Goal: Task Accomplishment & Management: Complete application form

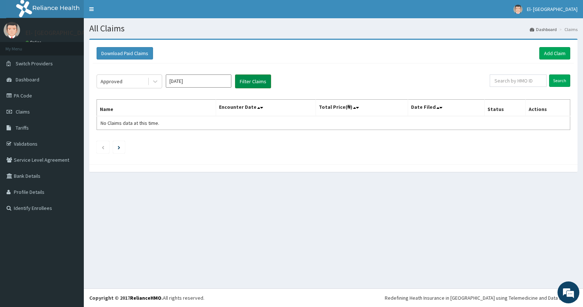
drag, startPoint x: 253, startPoint y: 81, endPoint x: 239, endPoint y: 80, distance: 14.6
click at [255, 80] on button "Filter Claims" at bounding box center [253, 81] width 36 height 14
click at [157, 81] on icon at bounding box center [155, 82] width 4 height 3
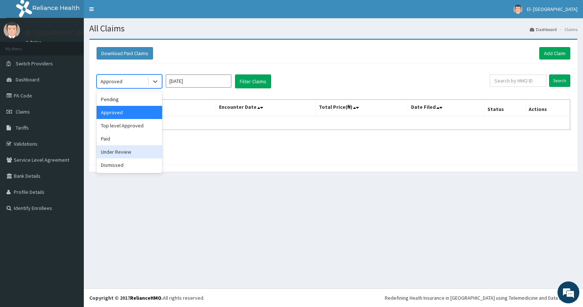
click at [132, 152] on div "Under Review" at bounding box center [130, 151] width 66 height 13
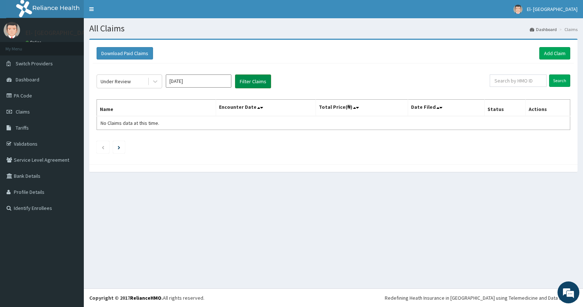
click at [250, 86] on button "Filter Claims" at bounding box center [253, 81] width 36 height 14
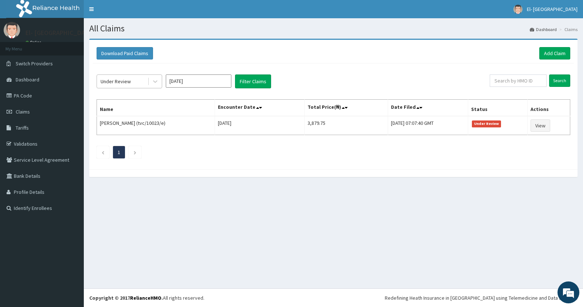
click at [135, 82] on div "Under Review" at bounding box center [122, 81] width 51 height 12
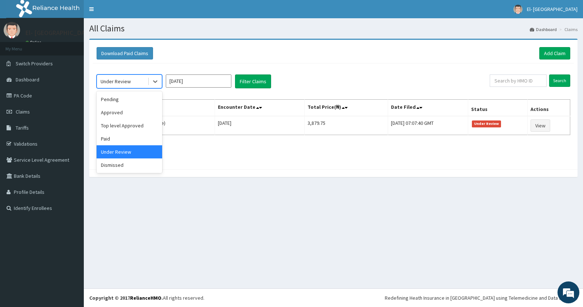
drag, startPoint x: 144, startPoint y: 82, endPoint x: 275, endPoint y: 79, distance: 131.3
click at [144, 82] on div "Under Review" at bounding box center [122, 81] width 51 height 12
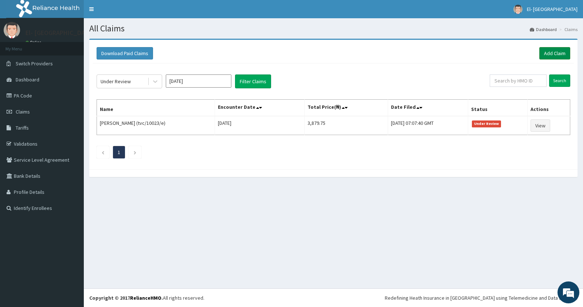
click at [546, 51] on link "Add Claim" at bounding box center [554, 53] width 31 height 12
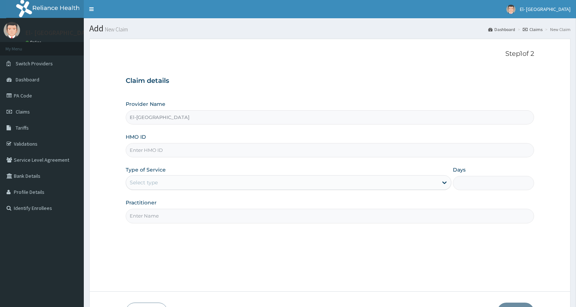
type input "El-[GEOGRAPHIC_DATA]"
click at [189, 120] on input "El-Dunamis Medical Centre" at bounding box center [330, 117] width 409 height 14
click at [190, 151] on input "HMO ID" at bounding box center [330, 150] width 409 height 14
click at [162, 119] on input "El-[GEOGRAPHIC_DATA]" at bounding box center [330, 117] width 409 height 14
click at [162, 149] on input "HMO ID" at bounding box center [330, 150] width 409 height 14
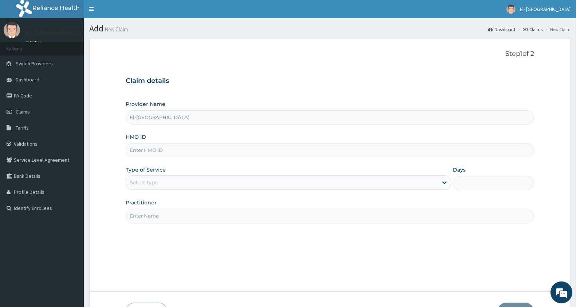
paste input "OLA/10226/B"
type input "OLA/10226/B"
click at [176, 185] on div "Select type" at bounding box center [282, 182] width 312 height 12
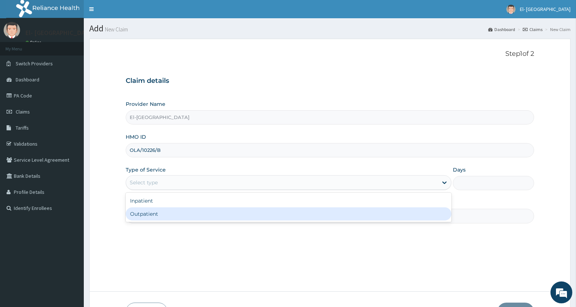
click at [174, 208] on div "Outpatient" at bounding box center [289, 213] width 326 height 13
type input "1"
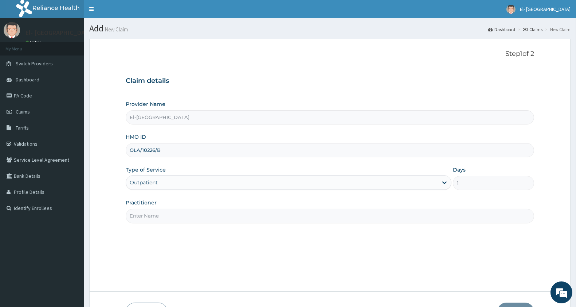
click at [345, 215] on input "Practitioner" at bounding box center [330, 215] width 409 height 14
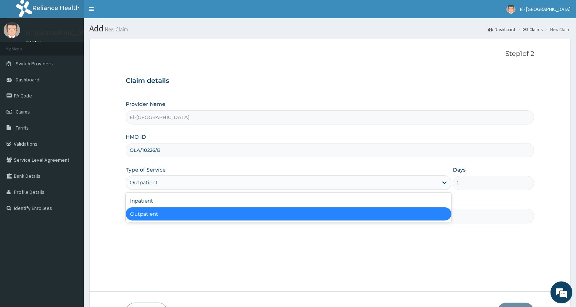
click at [211, 184] on div "Outpatient" at bounding box center [282, 182] width 312 height 12
click at [222, 219] on div "Outpatient" at bounding box center [289, 213] width 326 height 13
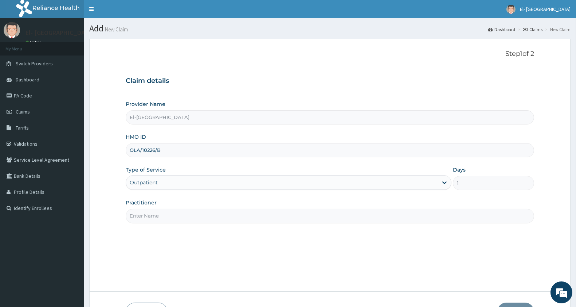
click at [222, 219] on input "Practitioner" at bounding box center [330, 215] width 409 height 14
click at [213, 219] on input "Practitioner" at bounding box center [330, 215] width 409 height 14
drag, startPoint x: 212, startPoint y: 210, endPoint x: 194, endPoint y: 177, distance: 37.7
click at [194, 177] on div "Provider Name El-Dunamis Medical Centre HMO ID OLA/10226/B Type of Service Outp…" at bounding box center [330, 161] width 409 height 122
type input "DR ADEYINKA"
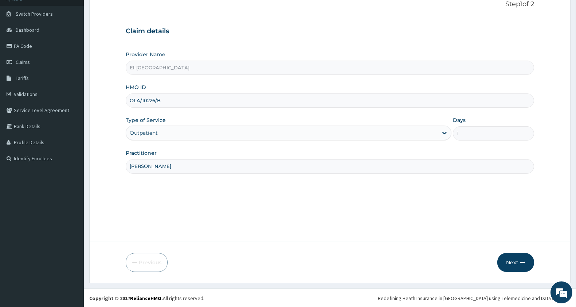
scroll to position [50, 0]
click at [508, 265] on button "Next" at bounding box center [516, 261] width 37 height 19
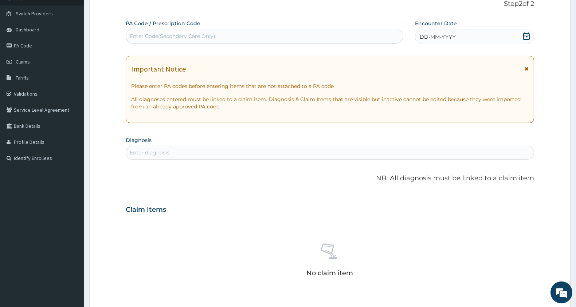
click at [456, 35] on div "DD-MM-YYYY" at bounding box center [474, 37] width 119 height 15
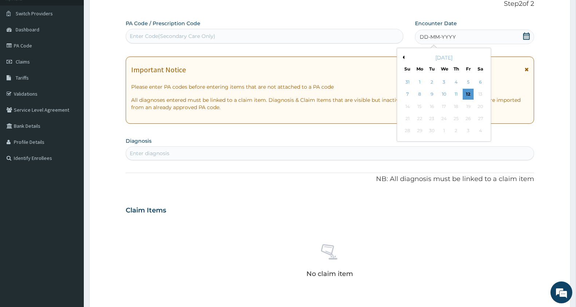
click at [404, 55] on button "Previous Month" at bounding box center [403, 57] width 4 height 4
click at [482, 93] on div "9" at bounding box center [480, 94] width 11 height 11
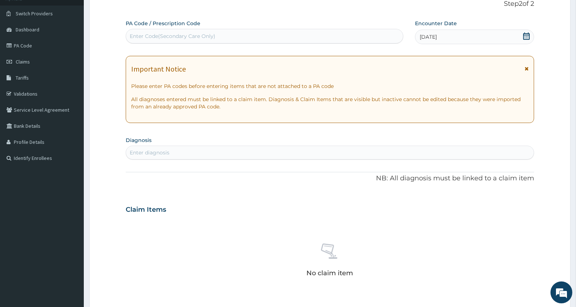
click at [174, 32] on div "Enter Code(Secondary Care Only)" at bounding box center [173, 35] width 86 height 7
paste input "PA/49C1C4"
type input "PA/49C1C4"
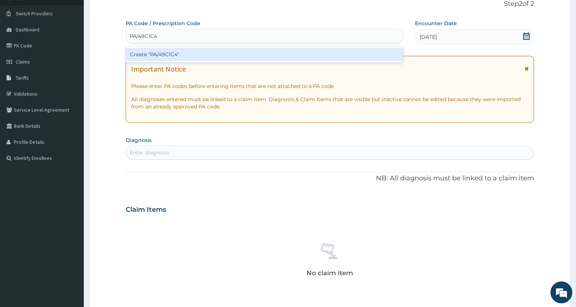
click at [175, 52] on div "Create "PA/49C1C4"" at bounding box center [265, 54] width 278 height 13
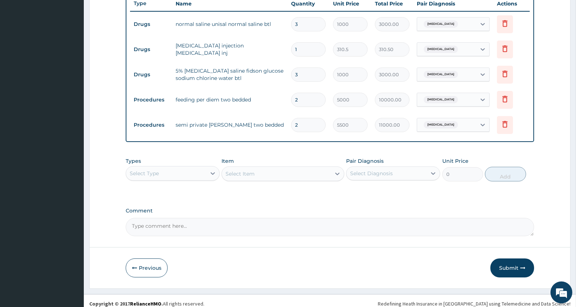
scroll to position [285, 0]
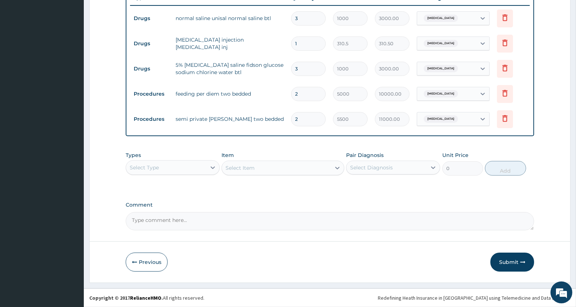
click at [163, 156] on div "Types Select Type" at bounding box center [173, 163] width 94 height 24
click at [164, 170] on div "Select Type" at bounding box center [166, 167] width 80 height 12
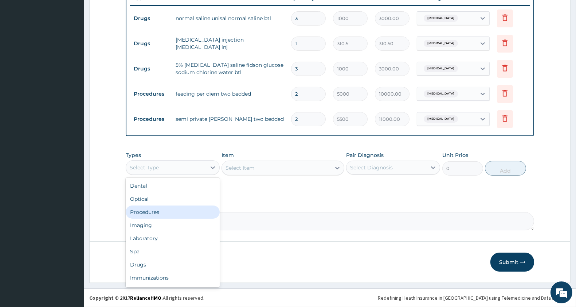
click at [168, 210] on div "Procedures" at bounding box center [173, 211] width 94 height 13
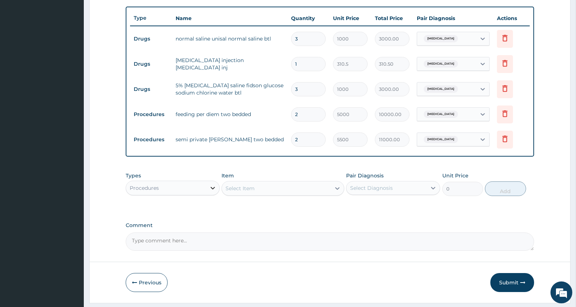
scroll to position [245, 0]
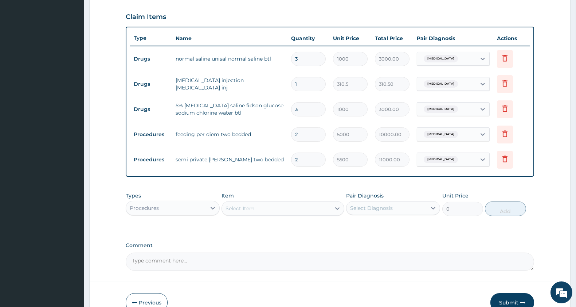
click at [270, 206] on div "Select Item" at bounding box center [276, 208] width 109 height 12
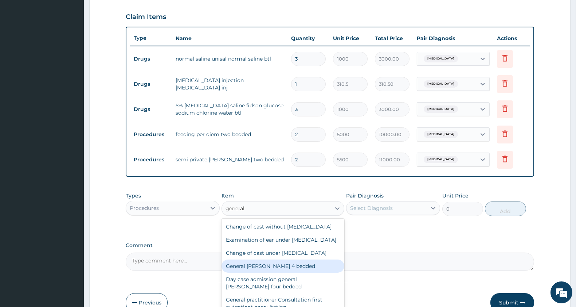
type input "general p"
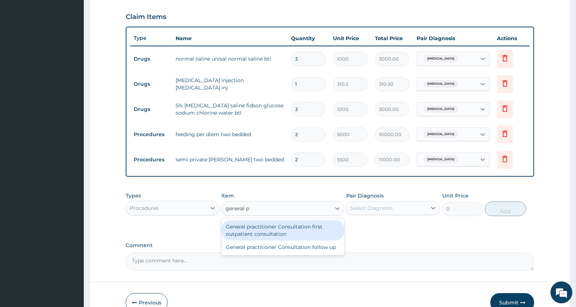
click at [289, 232] on div "General practitioner Consultation first outpatient consultation" at bounding box center [283, 230] width 122 height 20
type input "3000"
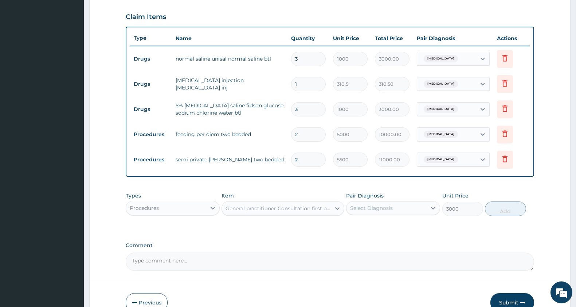
click at [410, 209] on div "Select Diagnosis" at bounding box center [387, 208] width 80 height 12
click at [394, 221] on div "Hyperemesis" at bounding box center [393, 226] width 94 height 15
checkbox input "true"
click at [501, 208] on button "Add" at bounding box center [505, 208] width 41 height 15
type input "0"
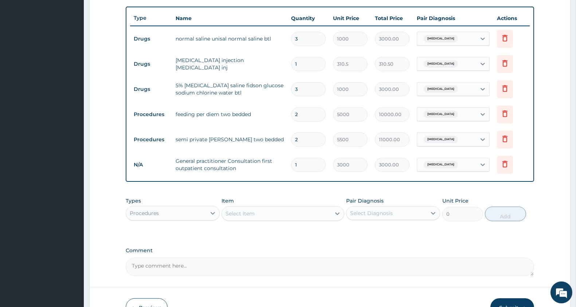
scroll to position [285, 0]
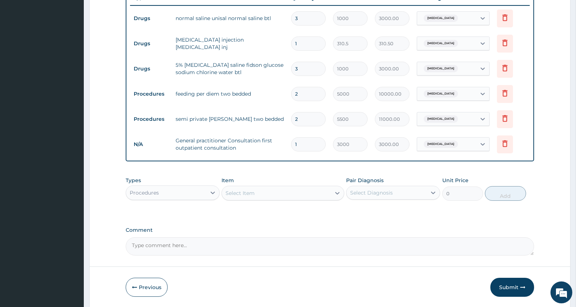
click at [165, 198] on div "Procedures" at bounding box center [166, 193] width 80 height 12
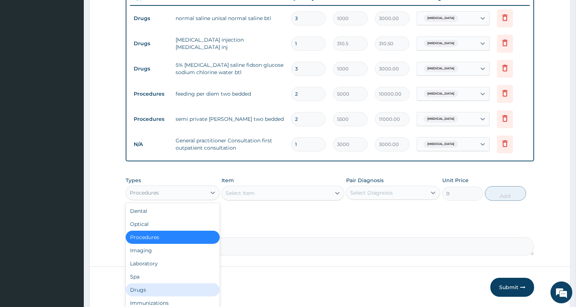
click at [146, 295] on div "Drugs" at bounding box center [173, 289] width 94 height 13
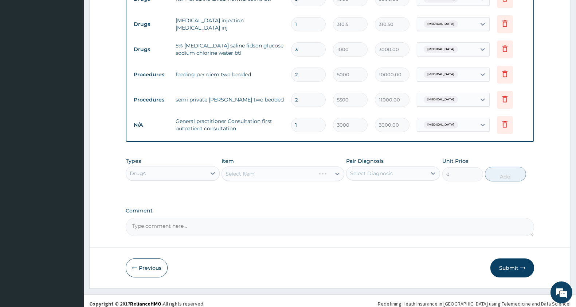
scroll to position [311, 0]
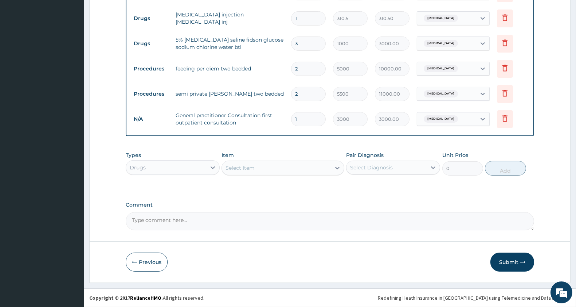
click at [285, 168] on div "Select Item" at bounding box center [276, 168] width 109 height 12
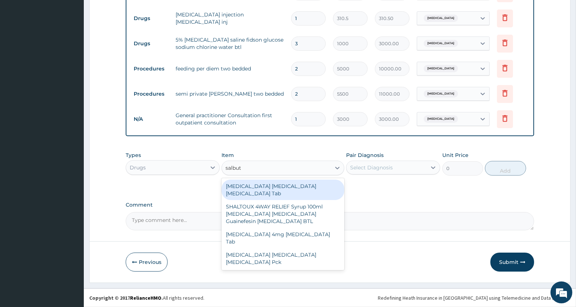
type input "salbuta"
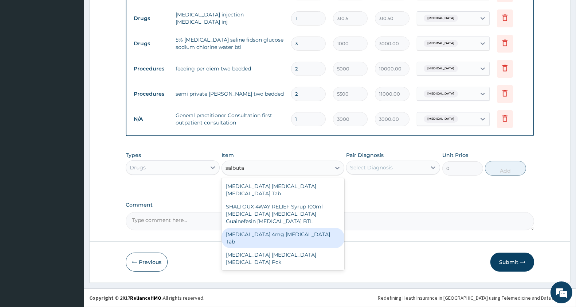
click at [303, 227] on div "Salbutamol 4mg Salbutamol Tab" at bounding box center [283, 237] width 122 height 20
type input "11.5"
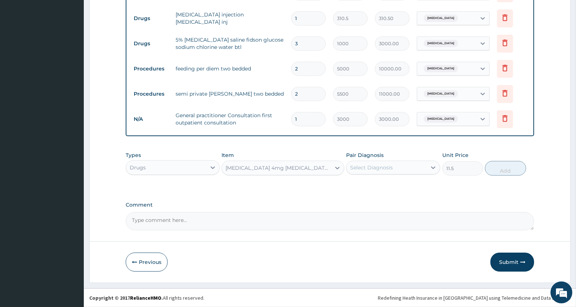
click at [382, 169] on div "Select Diagnosis" at bounding box center [371, 167] width 43 height 7
click at [382, 188] on label "Hyperemesis" at bounding box center [380, 185] width 45 height 7
checkbox input "true"
click at [506, 168] on button "Add" at bounding box center [505, 168] width 41 height 15
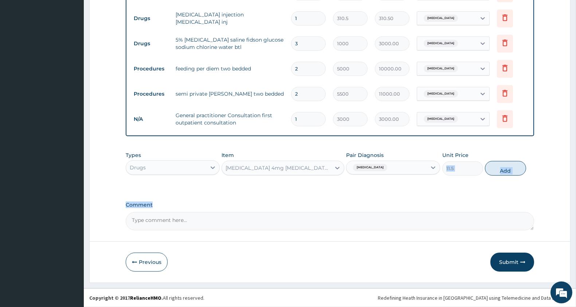
type input "0"
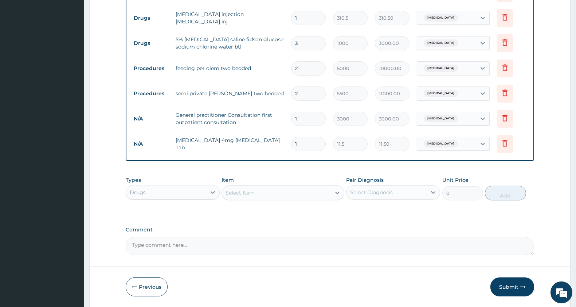
type input "10"
type input "115.00"
type input "10"
click at [265, 194] on div "Select Item" at bounding box center [276, 193] width 109 height 12
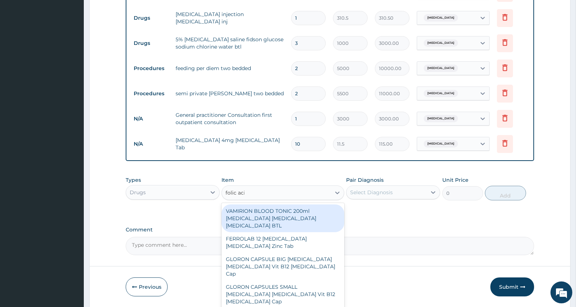
type input "folic acid"
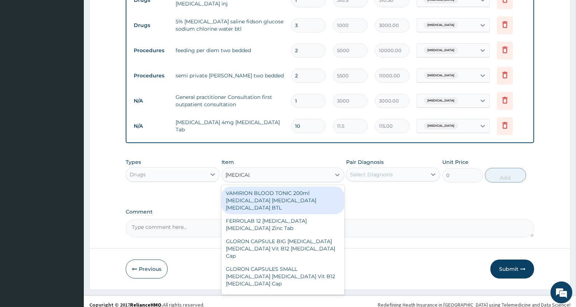
scroll to position [336, 0]
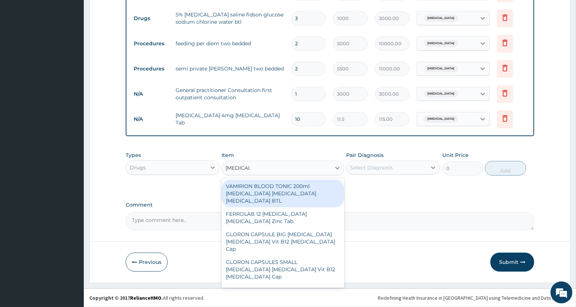
drag, startPoint x: 344, startPoint y: 194, endPoint x: 344, endPoint y: 202, distance: 8.0
click at [344, 202] on div "VAMIRION BLOOD TONIC 200ml Ferric ammonium citrate Folic acid Vitamin B12 BTL F…" at bounding box center [283, 232] width 122 height 109
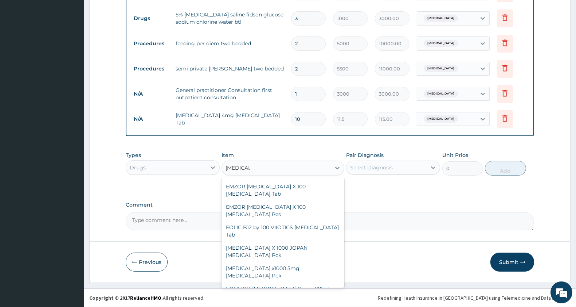
scroll to position [148, 0]
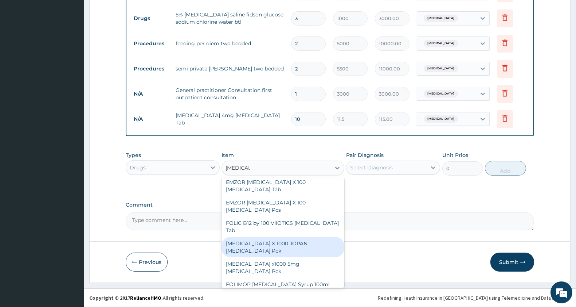
click at [319, 237] on div "FOLIC ACID X 1000 JOPAN Folic acid Pck" at bounding box center [283, 247] width 122 height 20
type input "1150"
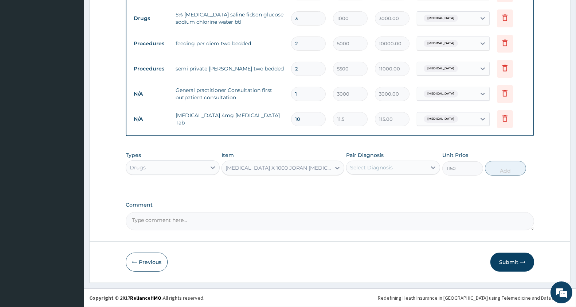
click at [406, 175] on div "Pair Diagnosis Select Diagnosis" at bounding box center [393, 163] width 94 height 24
click at [407, 167] on div "Select Diagnosis" at bounding box center [387, 167] width 80 height 12
click at [410, 182] on div "Hyperemesis" at bounding box center [393, 186] width 94 height 15
checkbox input "true"
click at [491, 167] on button "Add" at bounding box center [505, 168] width 41 height 15
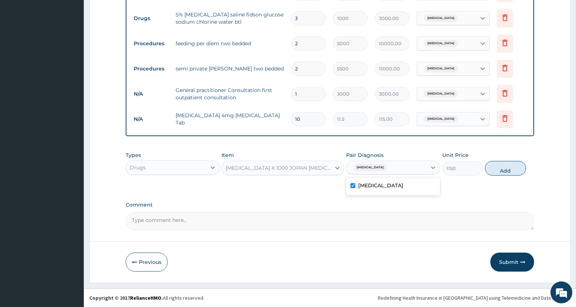
type input "0"
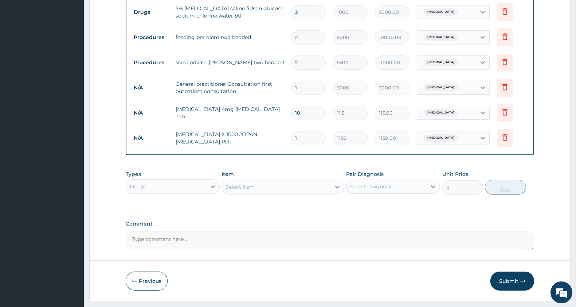
scroll to position [361, 0]
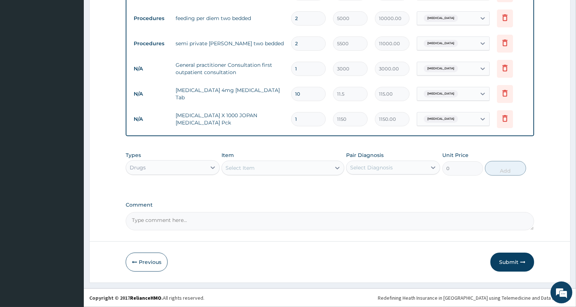
click at [271, 165] on div "Select Item" at bounding box center [276, 168] width 109 height 12
type input "ferrous"
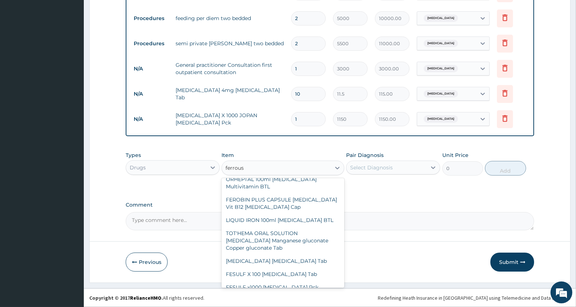
scroll to position [179, 0]
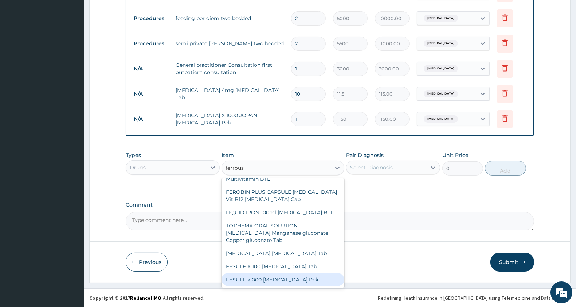
click at [300, 278] on div "FESULF x1000 Ferrous sulphate Pck" at bounding box center [283, 279] width 122 height 13
type input "1150"
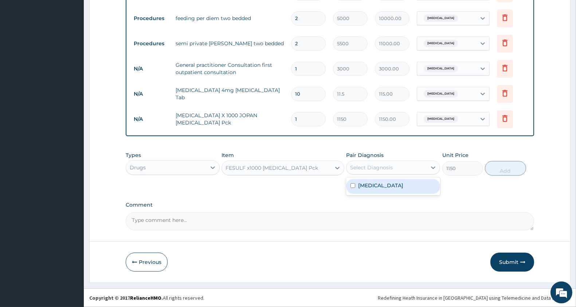
click at [378, 169] on div "Select Diagnosis" at bounding box center [371, 167] width 43 height 7
click at [382, 184] on label "Hyperemesis" at bounding box center [380, 185] width 45 height 7
checkbox input "true"
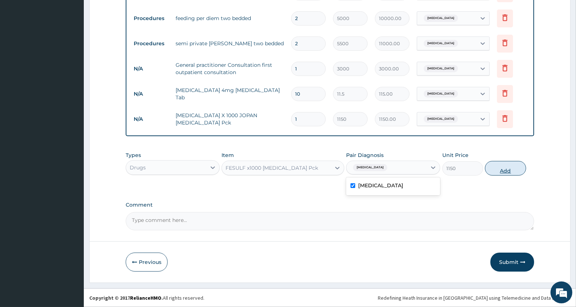
click at [505, 168] on button "Add" at bounding box center [505, 168] width 41 height 15
type input "0"
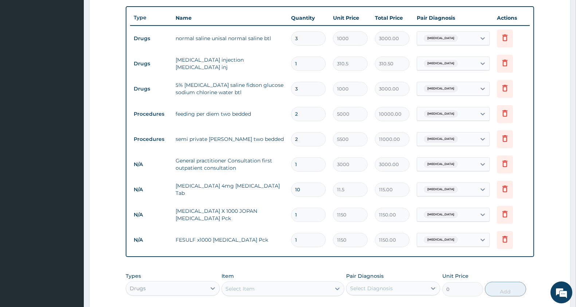
scroll to position [387, 0]
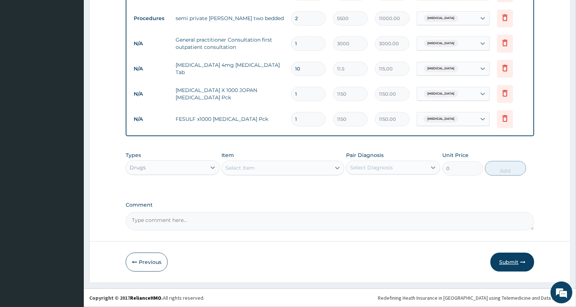
click at [511, 258] on button "Submit" at bounding box center [513, 261] width 44 height 19
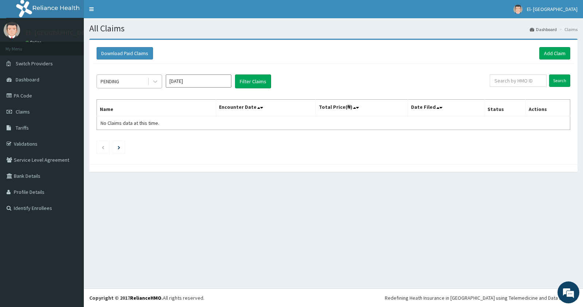
click at [131, 78] on div "PENDING" at bounding box center [122, 81] width 51 height 12
click at [550, 52] on link "Add Claim" at bounding box center [554, 53] width 31 height 12
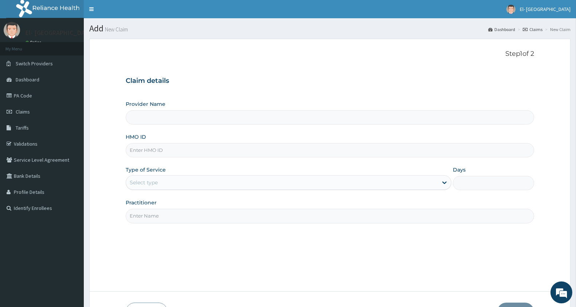
type input "El-[GEOGRAPHIC_DATA]"
click at [155, 151] on input "HMO ID" at bounding box center [330, 150] width 409 height 14
type input "EKS/10002/A"
click at [195, 184] on div "Select type" at bounding box center [282, 182] width 312 height 12
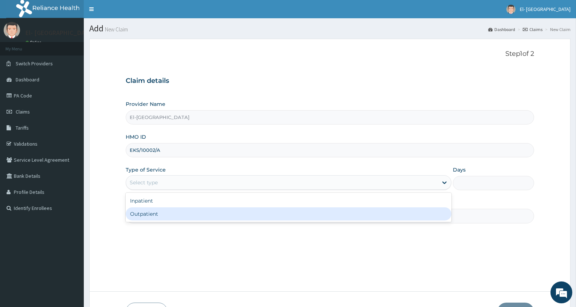
click at [177, 212] on div "Outpatient" at bounding box center [289, 213] width 326 height 13
type input "1"
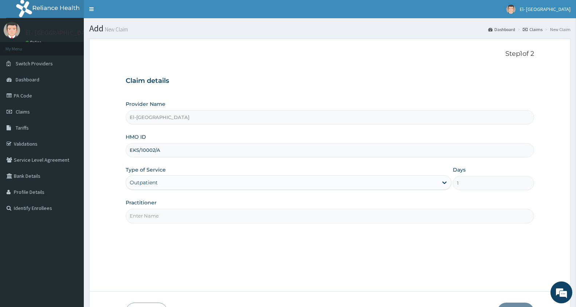
click at [174, 214] on input "Practitioner" at bounding box center [330, 215] width 409 height 14
type input "DR ADEYINKA"
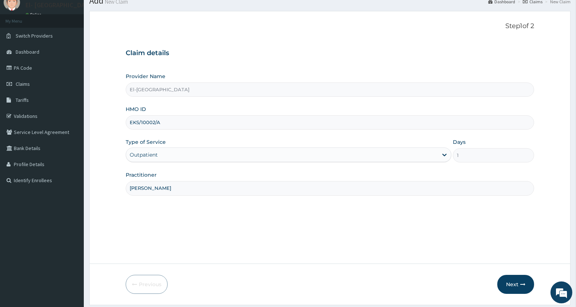
scroll to position [50, 0]
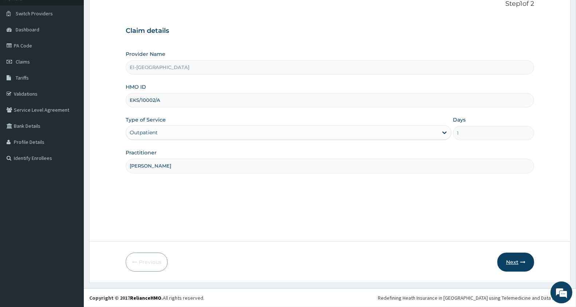
click at [515, 260] on button "Next" at bounding box center [516, 261] width 37 height 19
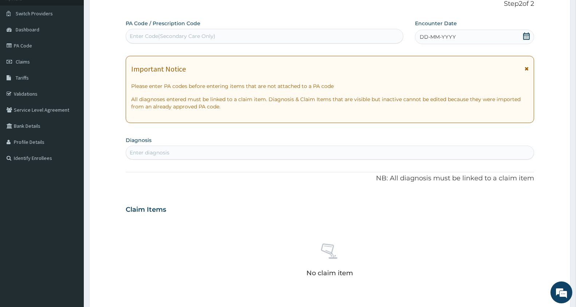
click at [461, 37] on div "DD-MM-YYYY" at bounding box center [474, 37] width 119 height 15
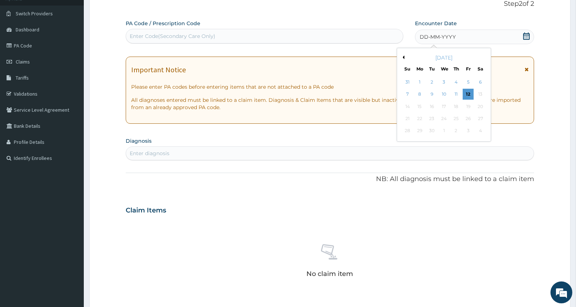
click at [404, 58] on button "Previous Month" at bounding box center [403, 57] width 4 height 4
click at [478, 92] on div "9" at bounding box center [480, 94] width 11 height 11
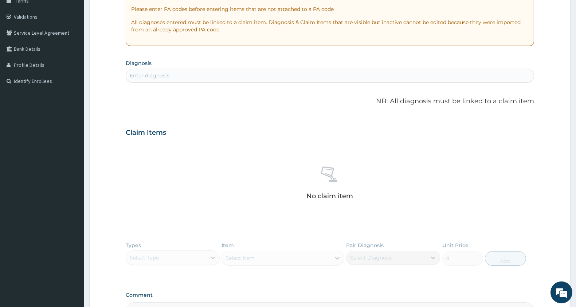
scroll to position [131, 0]
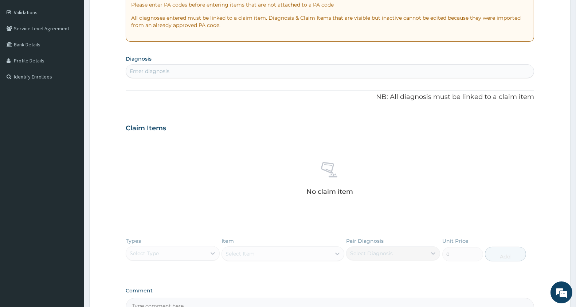
click at [239, 72] on div "Enter diagnosis" at bounding box center [330, 71] width 408 height 12
type input "a"
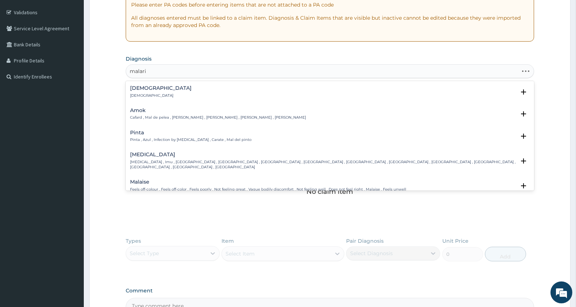
type input "malaria"
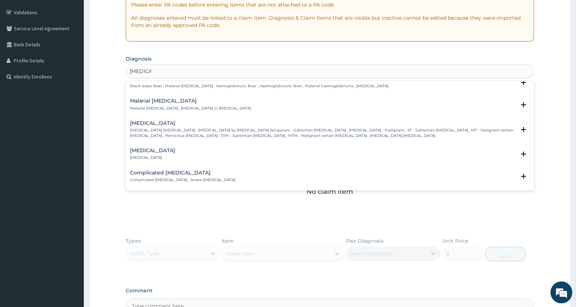
scroll to position [242, 0]
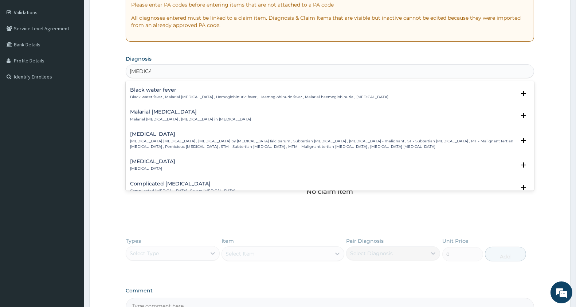
click at [261, 147] on p "Falciparum malaria , Malignant tertian malaria , Malaria by Plasmodium falcipar…" at bounding box center [323, 144] width 386 height 11
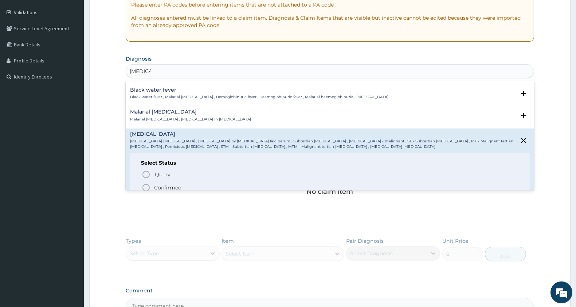
click at [148, 183] on icon "status option filled" at bounding box center [146, 187] width 9 height 9
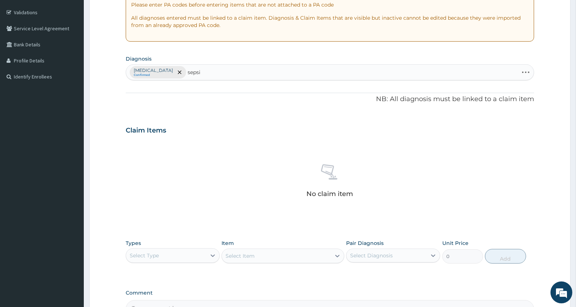
type input "sepsis"
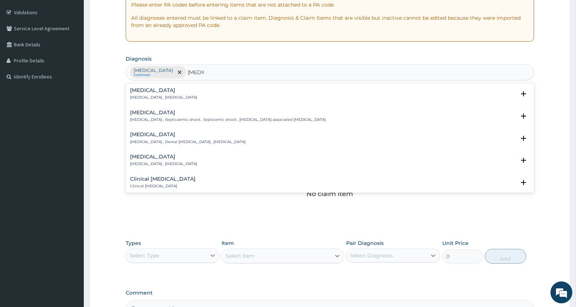
click at [164, 93] on h4 "Sepsis" at bounding box center [163, 89] width 67 height 5
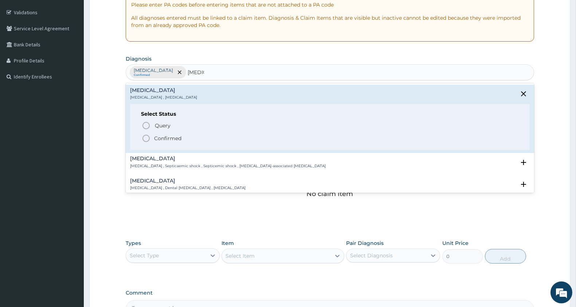
click at [147, 137] on icon "status option filled" at bounding box center [146, 138] width 9 height 9
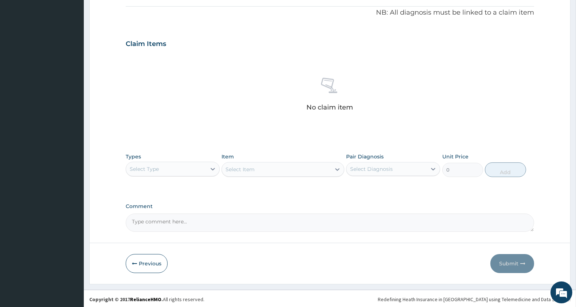
scroll to position [219, 0]
click at [157, 167] on div "Select Type" at bounding box center [144, 167] width 29 height 7
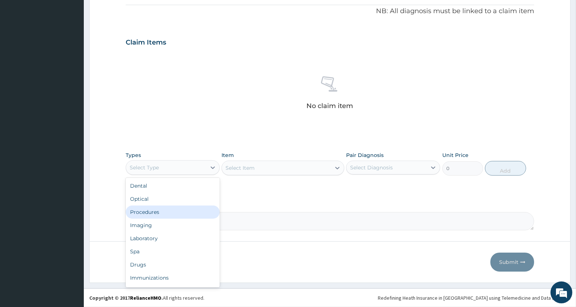
click at [166, 213] on div "Procedures" at bounding box center [173, 211] width 94 height 13
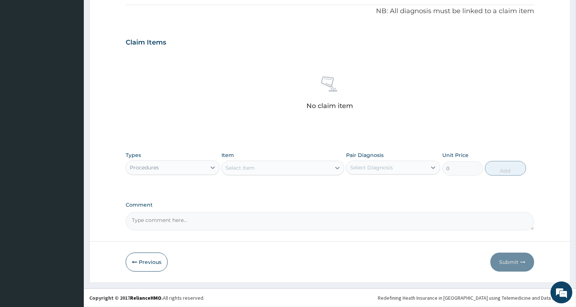
click at [285, 168] on div "Select Item" at bounding box center [276, 168] width 109 height 12
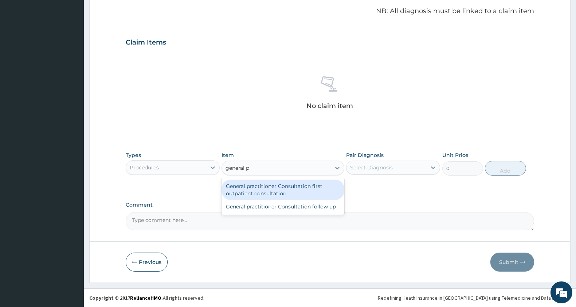
type input "general pr"
drag, startPoint x: 278, startPoint y: 190, endPoint x: 321, endPoint y: 181, distance: 44.0
click at [281, 190] on div "General practitioner Consultation first outpatient consultation" at bounding box center [283, 189] width 122 height 20
type input "3000"
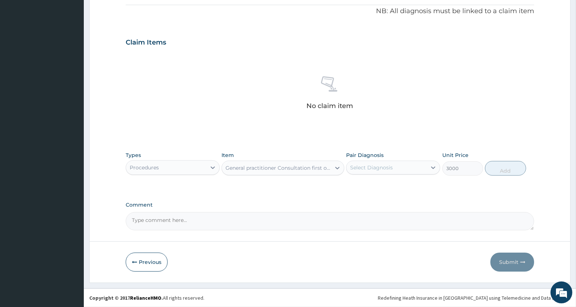
click at [416, 172] on div "Select Diagnosis" at bounding box center [387, 167] width 80 height 12
click at [407, 190] on div "Falciparum malaria" at bounding box center [393, 186] width 94 height 15
checkbox input "true"
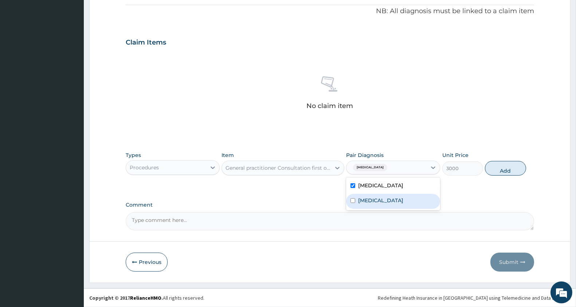
click at [403, 198] on div "Sepsis" at bounding box center [393, 201] width 94 height 15
checkbox input "true"
click at [496, 166] on button "Add" at bounding box center [505, 168] width 41 height 15
type input "0"
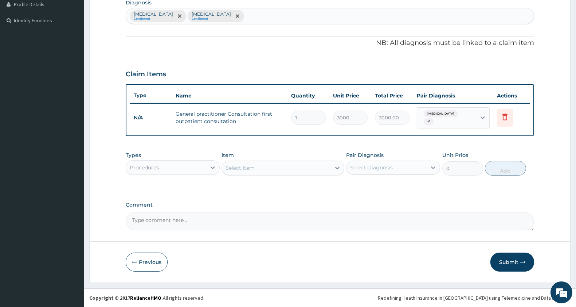
scroll to position [187, 0]
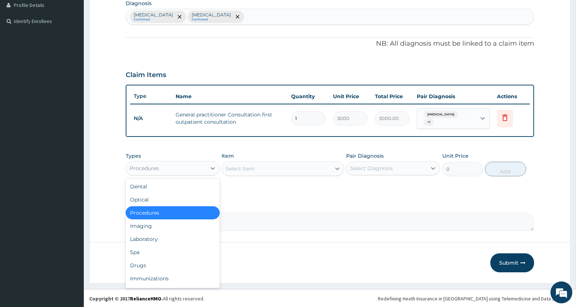
click at [173, 166] on div "Procedures" at bounding box center [166, 168] width 80 height 12
click at [160, 235] on div "Laboratory" at bounding box center [173, 238] width 94 height 13
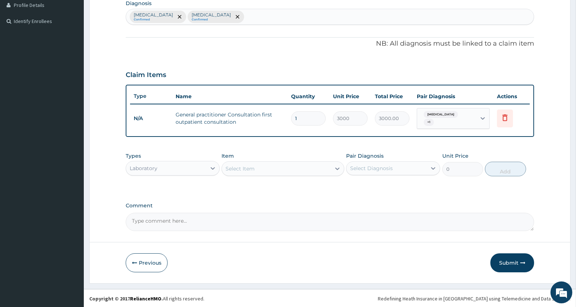
click at [268, 166] on div "Select Item" at bounding box center [276, 169] width 109 height 12
click at [281, 167] on div "Select Item" at bounding box center [276, 169] width 109 height 12
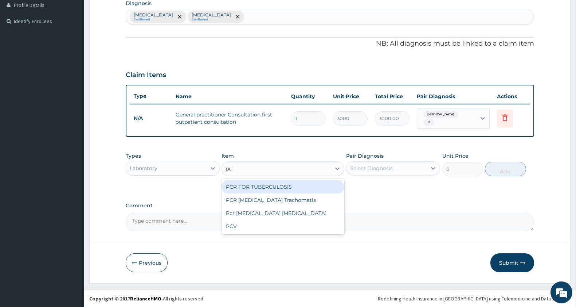
type input "pcv"
click at [288, 187] on div "PCV" at bounding box center [283, 186] width 122 height 13
type input "1500"
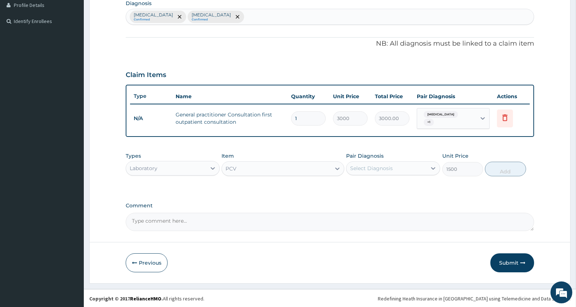
click at [400, 159] on div "Pair Diagnosis Select Diagnosis" at bounding box center [393, 164] width 94 height 24
click at [399, 163] on div "Select Diagnosis" at bounding box center [387, 168] width 80 height 12
click at [385, 188] on label "Falciparum malaria" at bounding box center [380, 185] width 45 height 7
checkbox input "true"
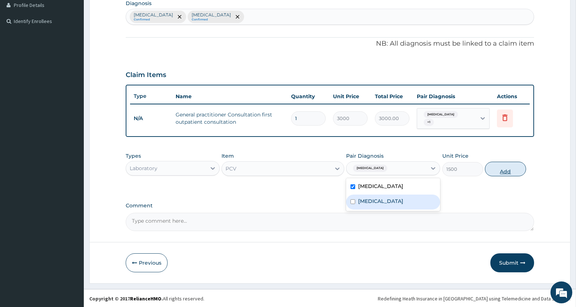
drag, startPoint x: 382, startPoint y: 199, endPoint x: 494, endPoint y: 167, distance: 117.0
click at [385, 200] on div "Sepsis" at bounding box center [393, 201] width 94 height 15
checkbox input "true"
click at [499, 170] on button "Add" at bounding box center [505, 168] width 41 height 15
type input "0"
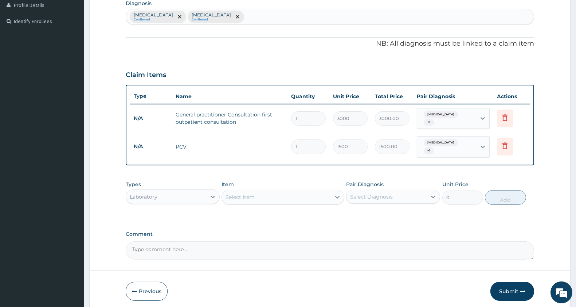
click at [246, 194] on div "Select Item" at bounding box center [240, 196] width 29 height 7
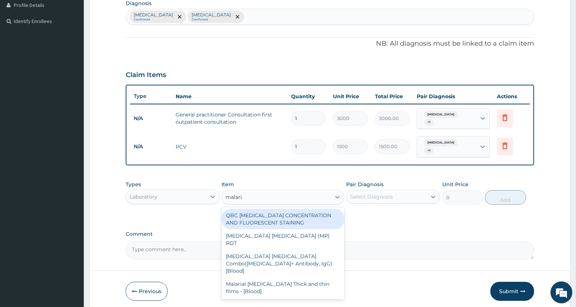
type input "malaria"
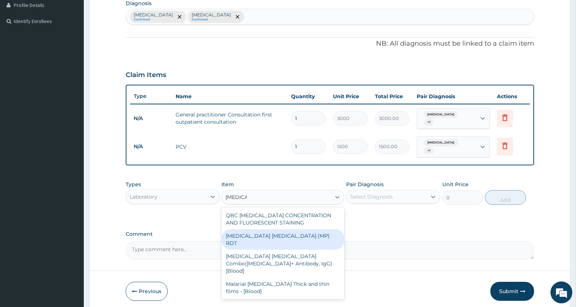
click at [283, 235] on div "MALARIA PARASITE (MP) RDT" at bounding box center [283, 239] width 122 height 20
type input "1500"
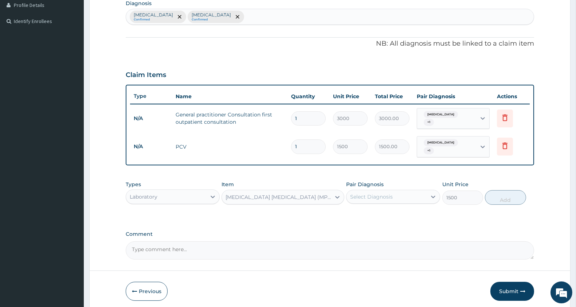
click at [395, 199] on div "Select Diagnosis" at bounding box center [387, 197] width 80 height 12
click at [393, 212] on label "Falciparum malaria" at bounding box center [380, 214] width 45 height 7
checkbox input "true"
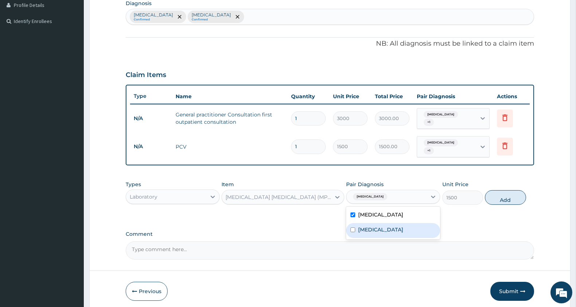
click at [389, 227] on div "Sepsis" at bounding box center [393, 230] width 94 height 15
checkbox input "true"
click at [498, 201] on button "Add" at bounding box center [505, 197] width 41 height 15
type input "0"
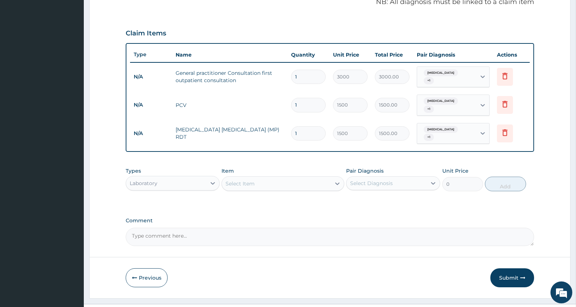
scroll to position [243, 0]
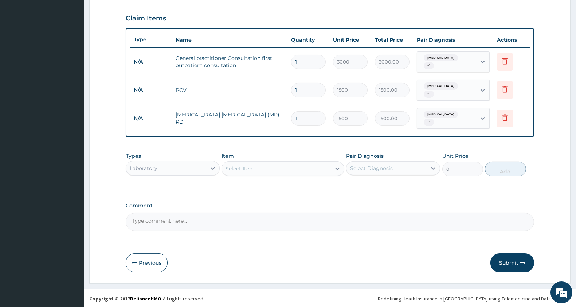
drag, startPoint x: 282, startPoint y: 164, endPoint x: 285, endPoint y: 176, distance: 12.2
click at [285, 169] on div "Select Item" at bounding box center [276, 169] width 109 height 12
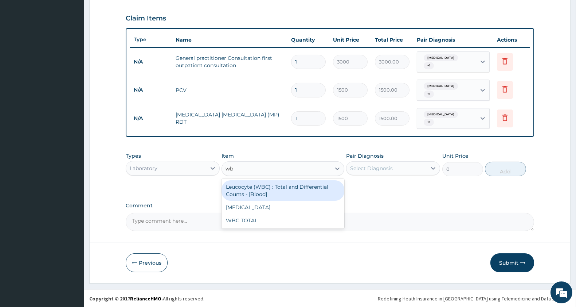
type input "wbc"
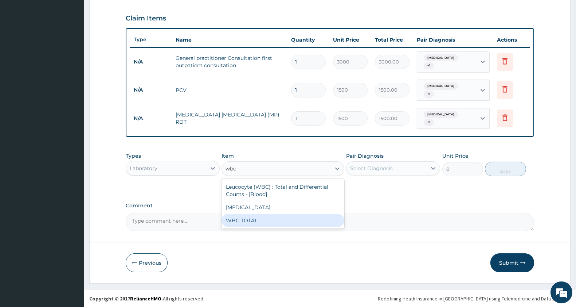
click at [272, 218] on div "WBC TOTAL" at bounding box center [283, 220] width 122 height 13
type input "1500"
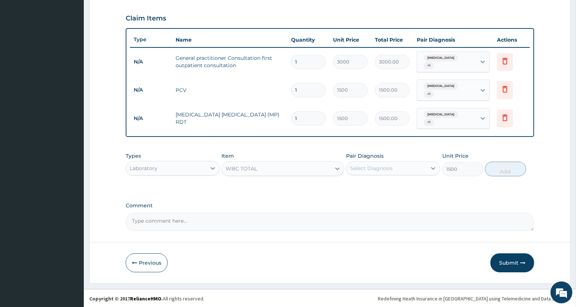
click at [398, 165] on div "Select Diagnosis" at bounding box center [387, 168] width 80 height 12
click at [391, 184] on label "Falciparum malaria" at bounding box center [380, 185] width 45 height 7
checkbox input "true"
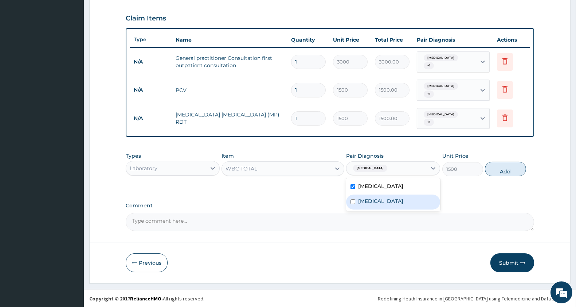
click at [380, 202] on div "Sepsis" at bounding box center [393, 201] width 94 height 15
checkbox input "true"
click at [500, 169] on button "Add" at bounding box center [505, 168] width 41 height 15
type input "0"
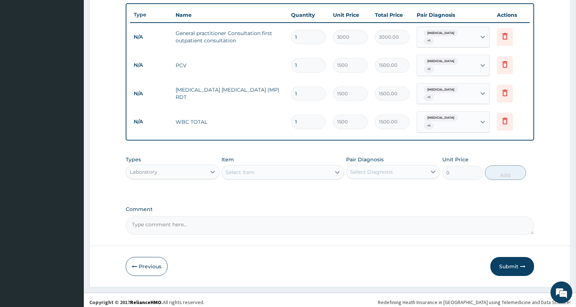
scroll to position [272, 0]
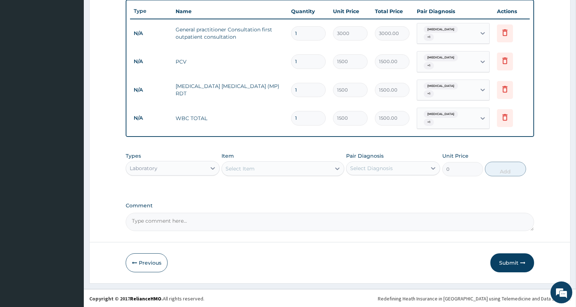
click at [162, 170] on div "Laboratory" at bounding box center [166, 168] width 80 height 12
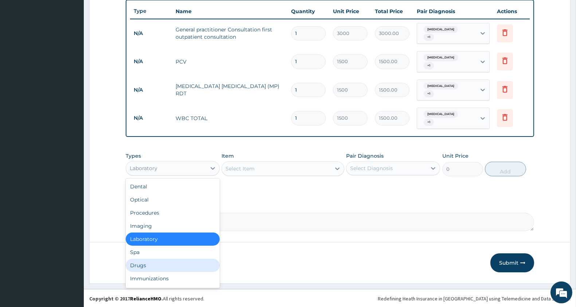
drag, startPoint x: 156, startPoint y: 258, endPoint x: 159, endPoint y: 251, distance: 7.8
click at [156, 258] on div "Drugs" at bounding box center [173, 264] width 94 height 13
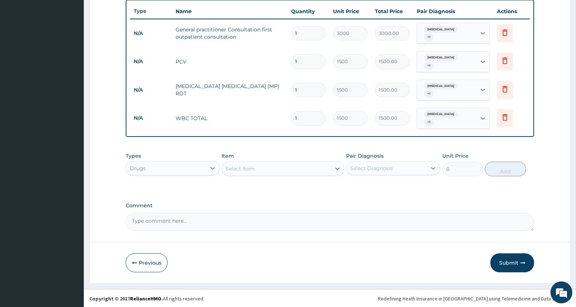
click at [297, 166] on div "Select Item" at bounding box center [276, 169] width 109 height 12
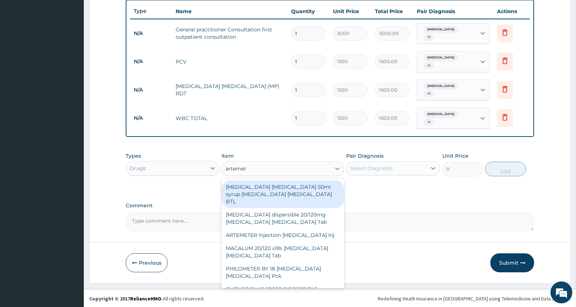
type input "artemether"
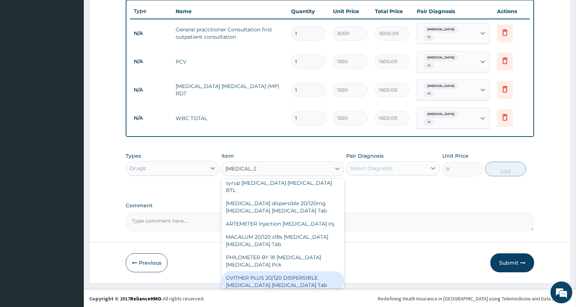
scroll to position [16, 0]
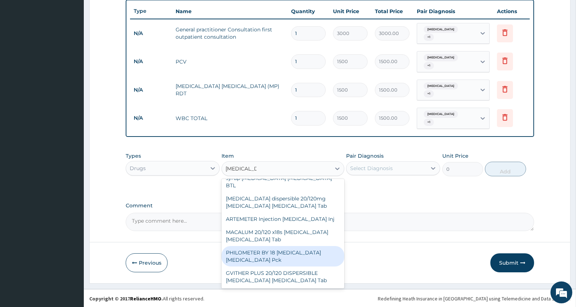
click at [285, 246] on div "PHILOMETER BY 18 Artemether Lumefantrine Pck" at bounding box center [283, 256] width 122 height 20
type input "402.5"
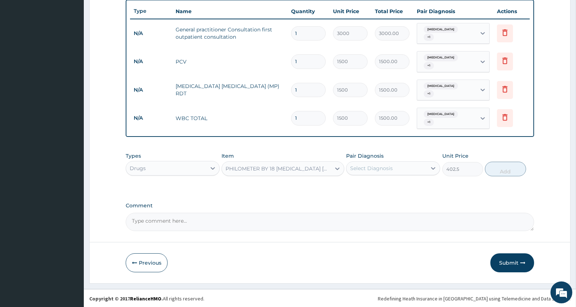
click at [312, 165] on div "PHILOMETER BY 18 Artemether Lumefantrine Pck" at bounding box center [279, 168] width 106 height 7
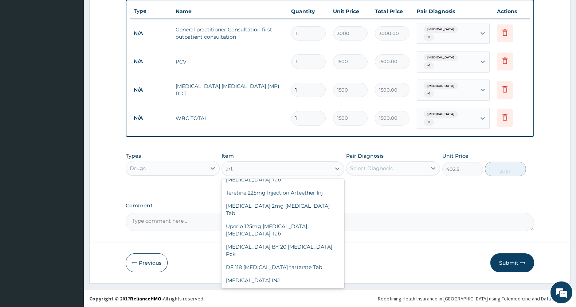
scroll to position [309, 0]
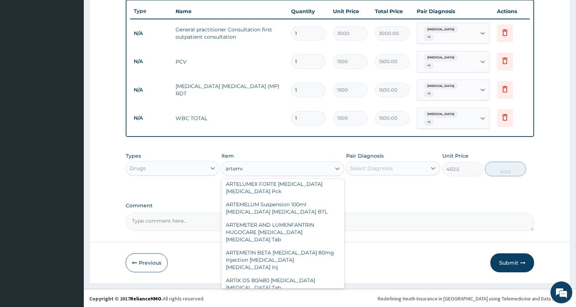
type input "artemether"
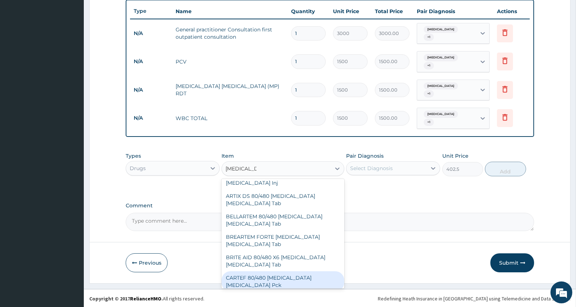
scroll to position [389, 0]
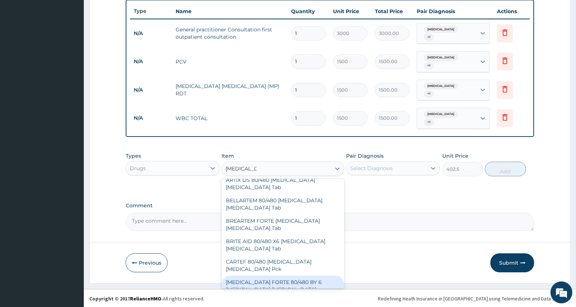
click at [307, 275] on div "COARTEM FORTE 80/480 BY 6 Artemether Lumefantrine Pck" at bounding box center [283, 289] width 122 height 28
type input "3220"
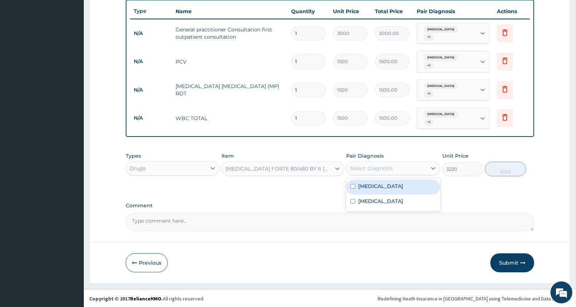
click at [393, 169] on div "Select Diagnosis" at bounding box center [371, 167] width 43 height 7
click at [383, 180] on div "Falciparum malaria" at bounding box center [393, 186] width 94 height 15
checkbox input "true"
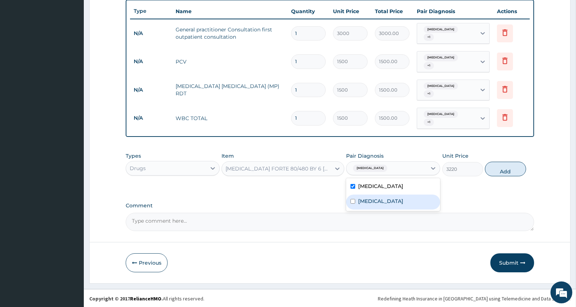
click at [374, 200] on label "Sepsis" at bounding box center [380, 200] width 45 height 7
checkbox input "true"
click at [507, 161] on button "Add" at bounding box center [505, 168] width 41 height 15
type input "0"
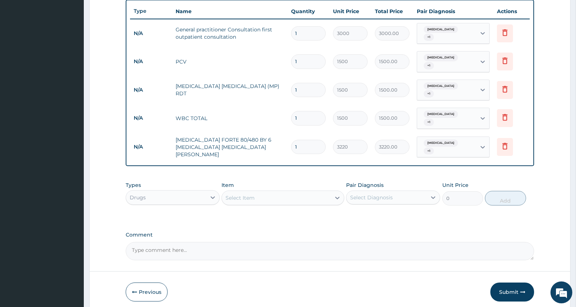
click at [290, 188] on div "Item Select Item" at bounding box center [283, 193] width 122 height 24
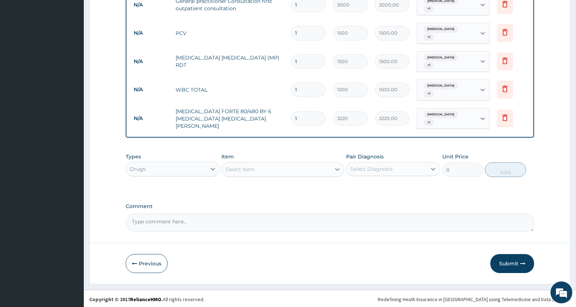
click at [286, 165] on div "Select Item" at bounding box center [276, 169] width 109 height 12
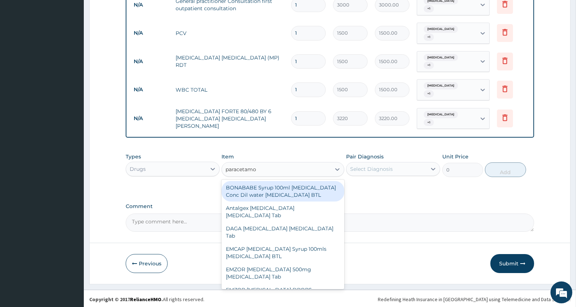
type input "paracetamol"
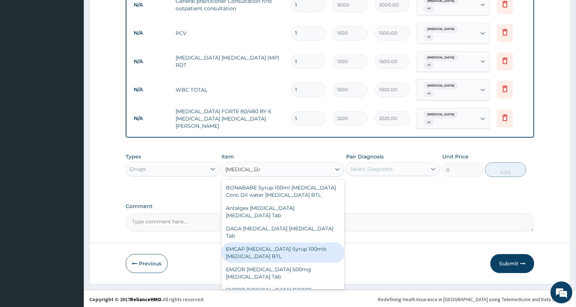
click at [279, 278] on div "EMZOR PARACETAMOL 500mg Acetaminophen Tab" at bounding box center [283, 272] width 122 height 20
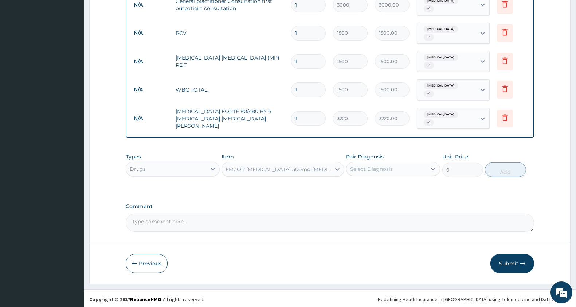
type input "11.5"
click at [406, 172] on div "Select Diagnosis" at bounding box center [387, 169] width 80 height 12
click at [390, 188] on label "Falciparum malaria" at bounding box center [380, 186] width 45 height 7
checkbox input "true"
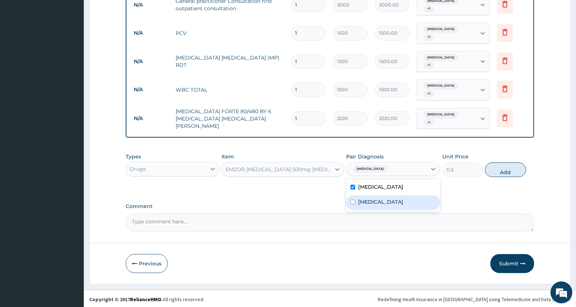
click at [383, 200] on div "Sepsis" at bounding box center [393, 202] width 94 height 15
checkbox input "true"
click at [507, 172] on button "Add" at bounding box center [505, 169] width 41 height 15
type input "0"
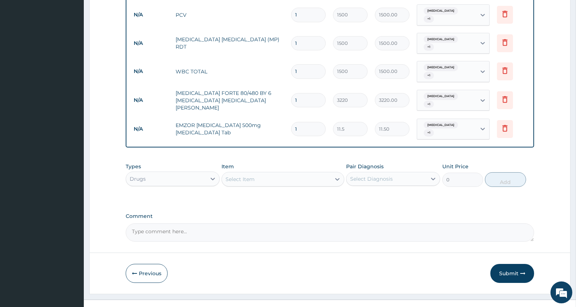
scroll to position [328, 0]
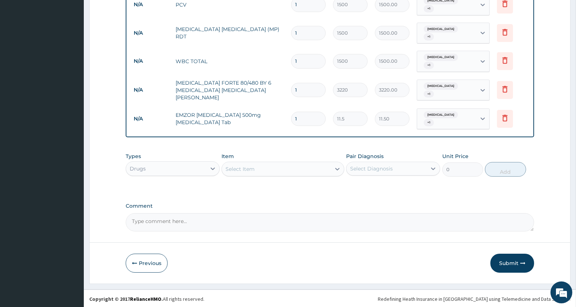
click at [258, 168] on div "Select Item" at bounding box center [276, 169] width 109 height 12
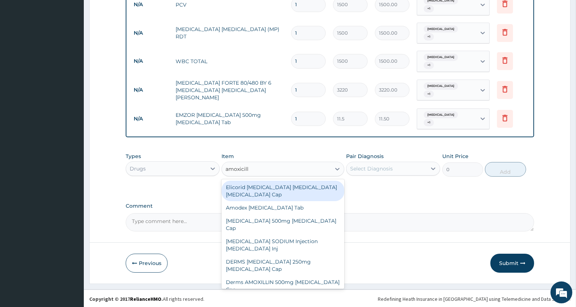
type input "amoxicillin"
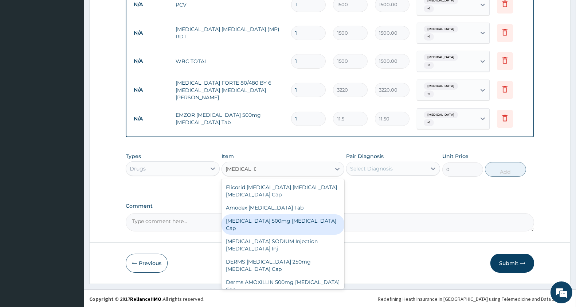
click at [306, 221] on div "AMOXICILLIN 500mg Amoxicillin Cap" at bounding box center [283, 224] width 122 height 20
type input "80.5"
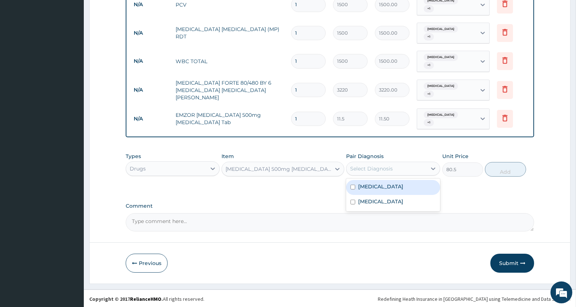
click at [389, 169] on div "Select Diagnosis" at bounding box center [371, 168] width 43 height 7
click at [388, 183] on label "Falciparum malaria" at bounding box center [380, 186] width 45 height 7
checkbox input "true"
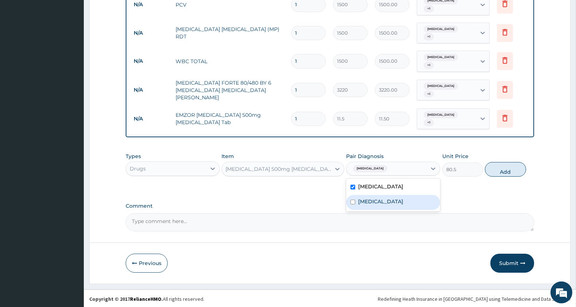
click at [381, 199] on div "Sepsis" at bounding box center [393, 202] width 94 height 15
checkbox input "true"
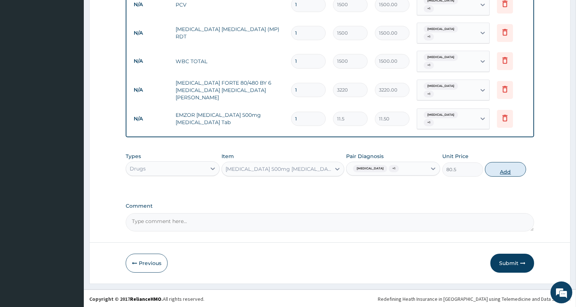
click at [504, 162] on button "Add" at bounding box center [505, 169] width 41 height 15
type input "0"
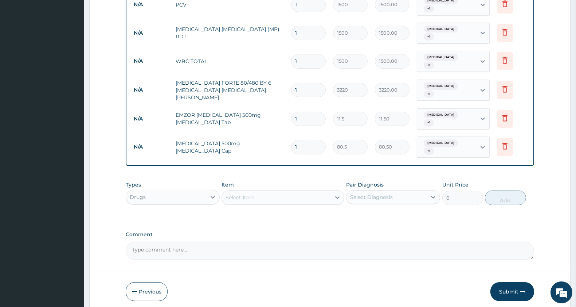
click at [315, 147] on input "1" at bounding box center [308, 147] width 35 height 14
type input "10"
type input "805.00"
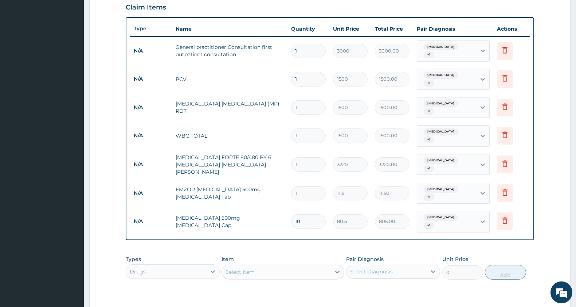
scroll to position [356, 0]
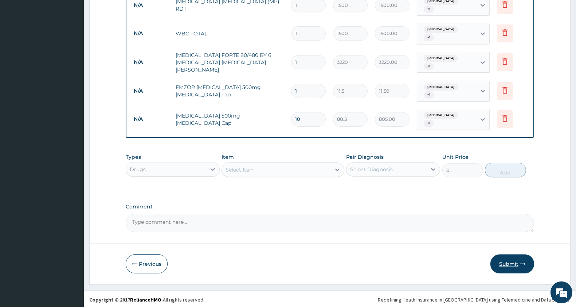
type input "10"
click at [508, 258] on button "Submit" at bounding box center [513, 263] width 44 height 19
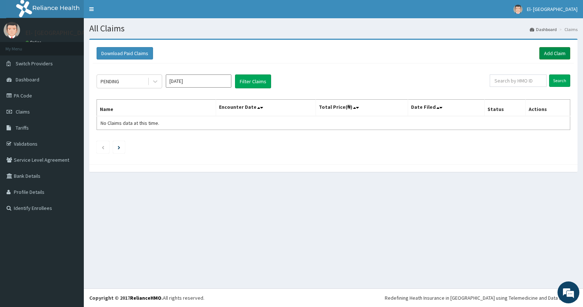
click at [554, 53] on link "Add Claim" at bounding box center [554, 53] width 31 height 12
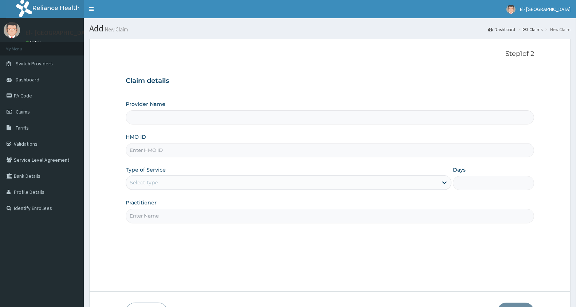
type input "El-[GEOGRAPHIC_DATA]"
click at [153, 181] on div "Select type" at bounding box center [144, 182] width 28 height 7
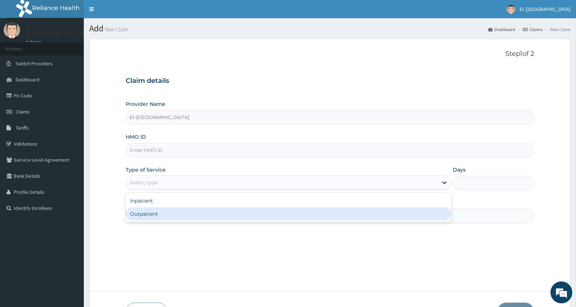
click at [152, 216] on div "Outpatient" at bounding box center [289, 213] width 326 height 13
type input "1"
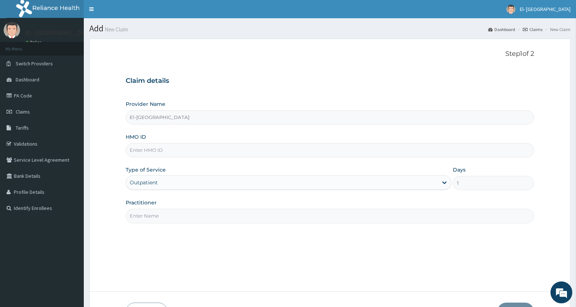
click at [179, 215] on input "Practitioner" at bounding box center [330, 215] width 409 height 14
type input "[PERSON_NAME]"
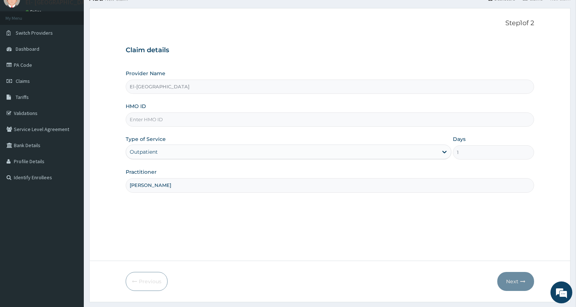
scroll to position [50, 0]
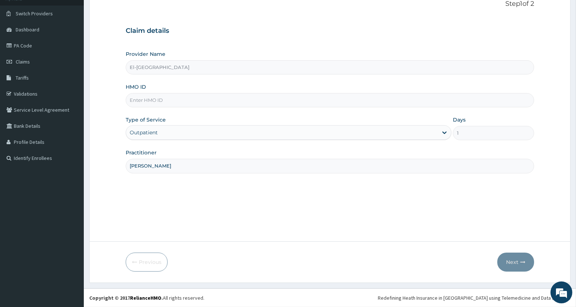
click at [205, 104] on input "HMO ID" at bounding box center [330, 100] width 409 height 14
paste input "GSV/10215/A"
type input "GSV/10215/A"
click at [507, 259] on button "Next" at bounding box center [516, 261] width 37 height 19
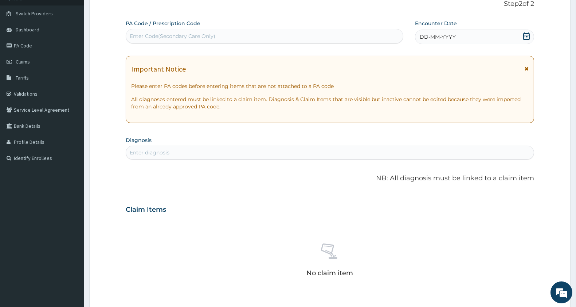
click at [217, 35] on div "Enter Code(Secondary Care Only)" at bounding box center [264, 36] width 277 height 12
paste input "PA/486F55"
type input "PA/486F55"
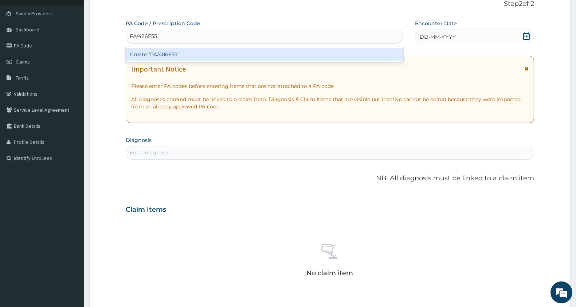
click at [160, 56] on div "Create "PA/486F55"" at bounding box center [265, 54] width 278 height 13
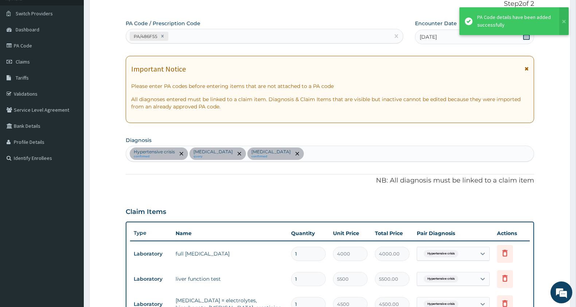
scroll to position [250, 0]
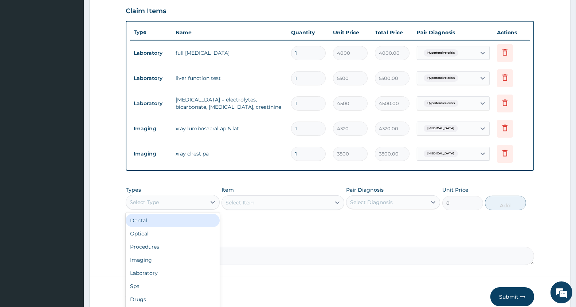
click at [181, 204] on div "Select Type" at bounding box center [166, 202] width 80 height 12
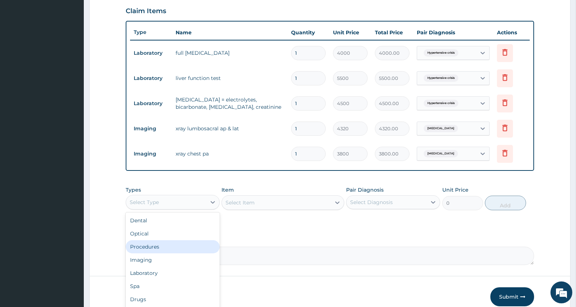
click at [164, 246] on div "Procedures" at bounding box center [173, 246] width 94 height 13
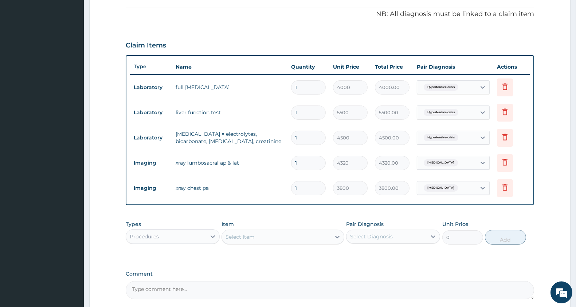
scroll to position [285, 0]
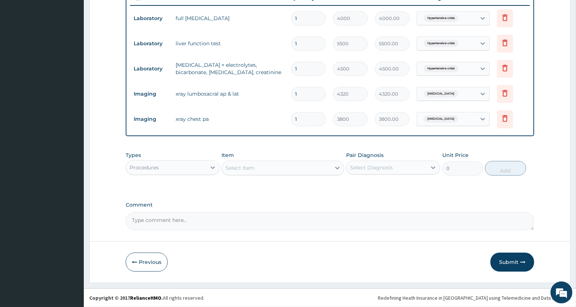
click at [279, 166] on div "Select Item" at bounding box center [276, 168] width 109 height 12
type input "general p"
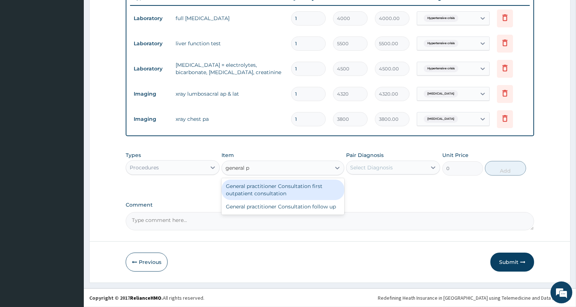
click at [291, 187] on div "General practitioner Consultation first outpatient consultation" at bounding box center [283, 189] width 122 height 20
type input "3000"
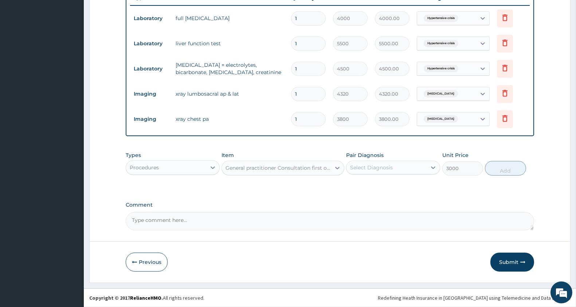
click at [400, 168] on div "Select Diagnosis" at bounding box center [387, 167] width 80 height 12
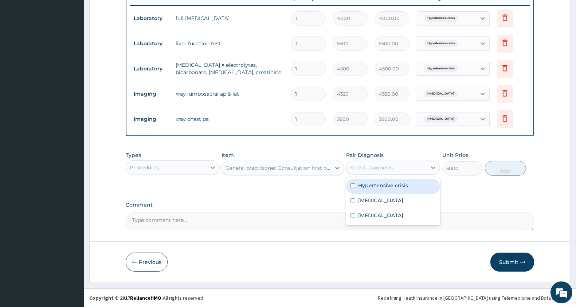
click at [394, 185] on label "Hypertensive crisis" at bounding box center [383, 185] width 50 height 7
checkbox input "true"
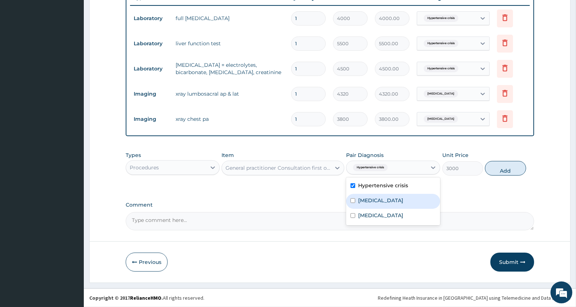
click at [391, 196] on div "[MEDICAL_DATA]" at bounding box center [393, 201] width 94 height 15
checkbox input "true"
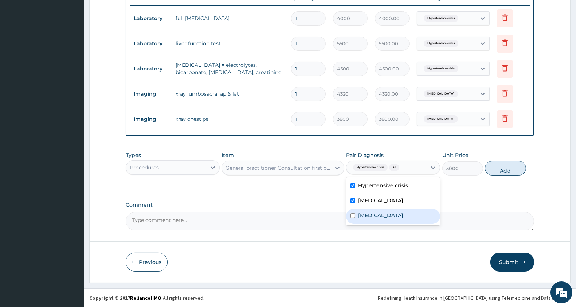
click at [391, 210] on div "[MEDICAL_DATA]" at bounding box center [393, 215] width 94 height 15
checkbox input "true"
drag, startPoint x: 489, startPoint y: 177, endPoint x: 492, endPoint y: 174, distance: 4.1
click at [489, 177] on div "Types Procedures Item General practitioner Consultation first outpatient consul…" at bounding box center [330, 163] width 409 height 31
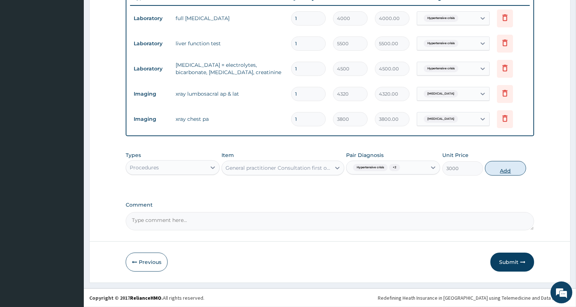
click at [498, 172] on button "Add" at bounding box center [505, 168] width 41 height 15
type input "0"
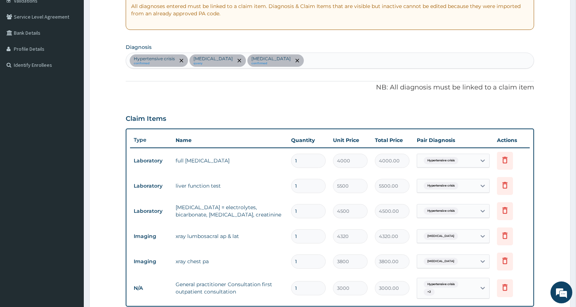
scroll to position [313, 0]
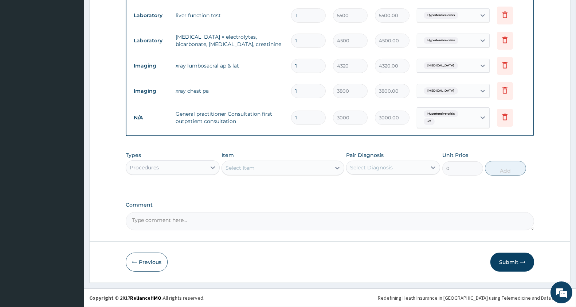
click at [512, 264] on button "Submit" at bounding box center [513, 261] width 44 height 19
